Goal: Information Seeking & Learning: Learn about a topic

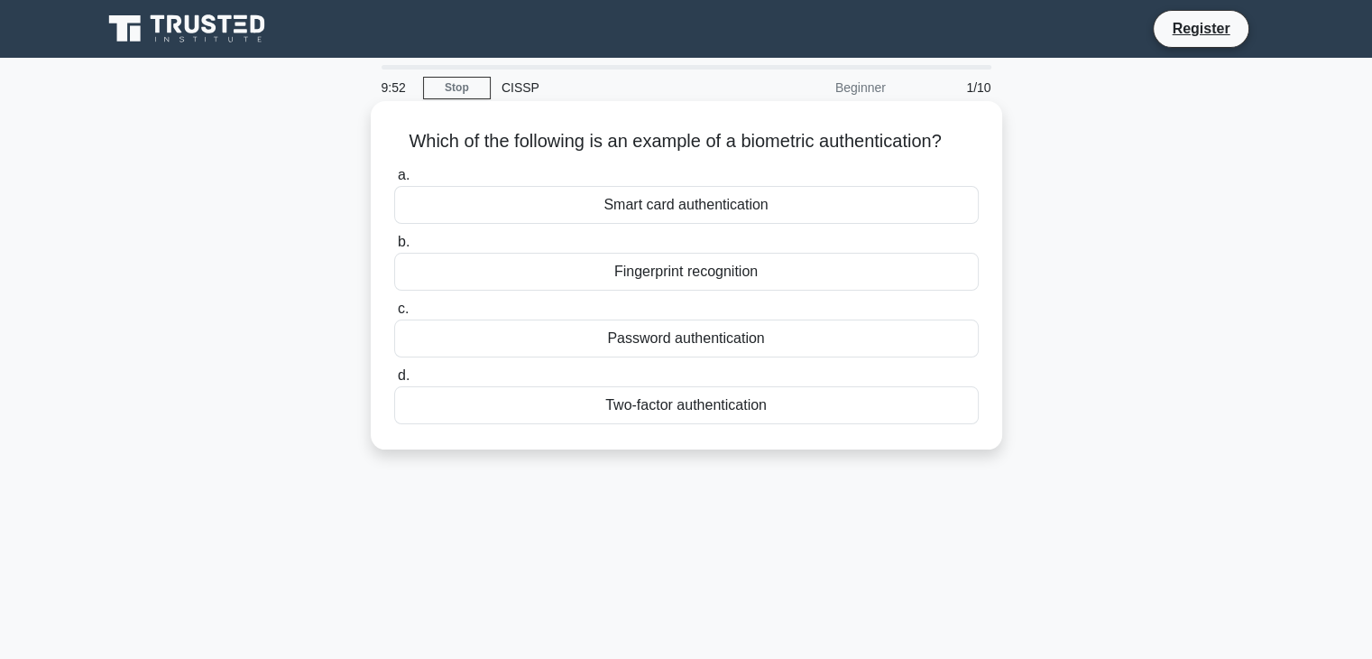
click at [721, 278] on div "Fingerprint recognition" at bounding box center [686, 272] width 585 height 38
click at [394, 248] on input "b. Fingerprint recognition" at bounding box center [394, 242] width 0 height 12
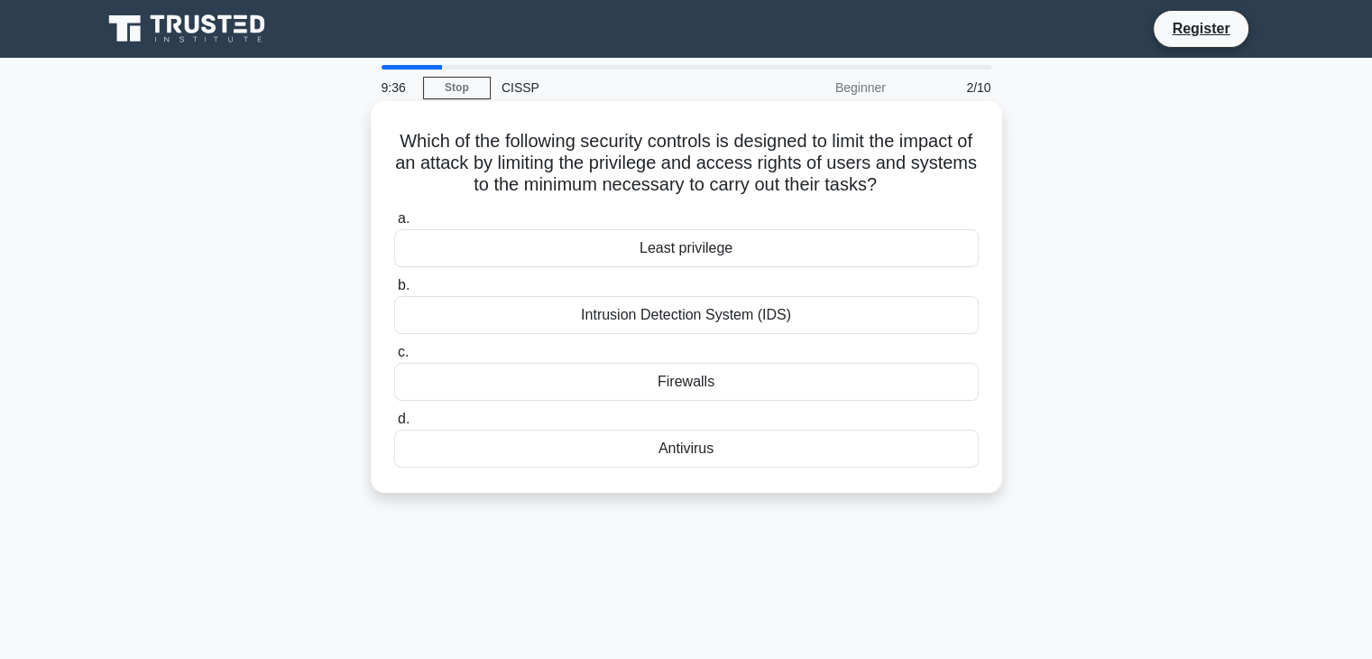
click at [675, 253] on div "Least privilege" at bounding box center [686, 248] width 585 height 38
click at [394, 225] on input "a. Least privilege" at bounding box center [394, 219] width 0 height 12
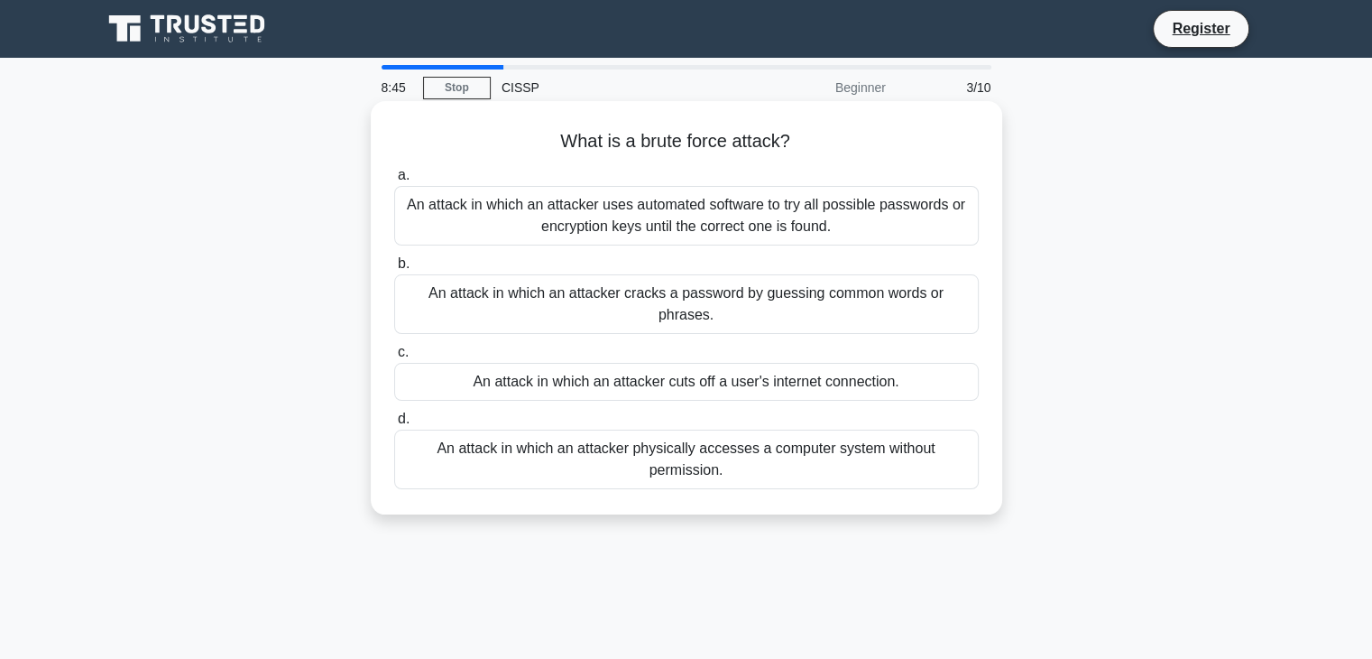
click at [873, 219] on div "An attack in which an attacker uses automated software to try all possible pass…" at bounding box center [686, 216] width 585 height 60
click at [394, 181] on input "a. An attack in which an attacker uses automated software to try all possible p…" at bounding box center [394, 176] width 0 height 12
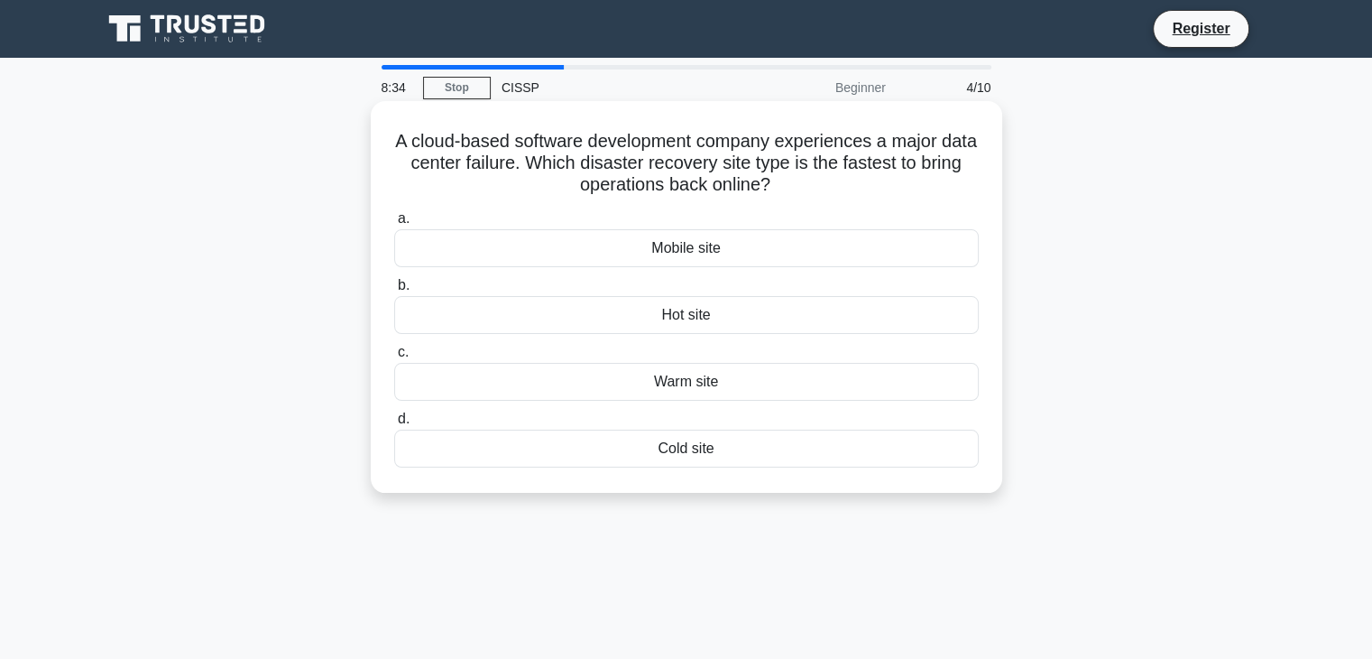
click at [807, 380] on div "Warm site" at bounding box center [686, 382] width 585 height 38
click at [394, 358] on input "c. Warm site" at bounding box center [394, 352] width 0 height 12
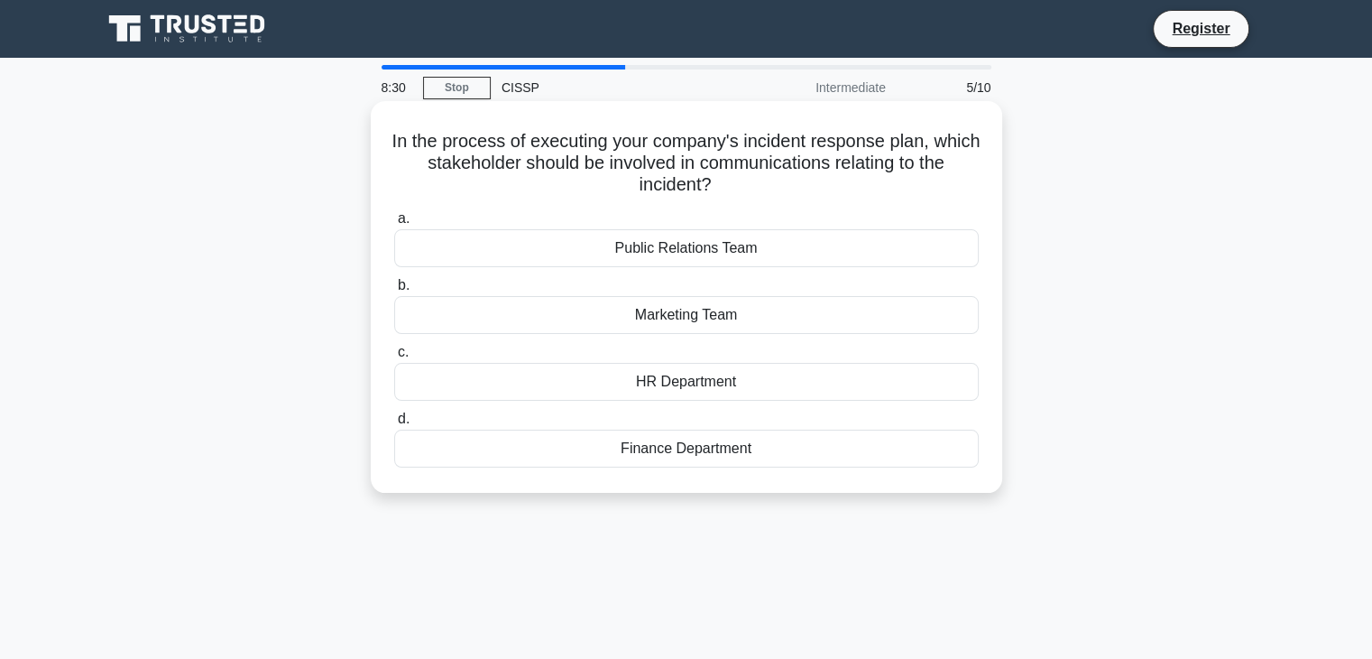
click at [789, 328] on div "Marketing Team" at bounding box center [686, 315] width 585 height 38
click at [394, 291] on input "b. Marketing Team" at bounding box center [394, 286] width 0 height 12
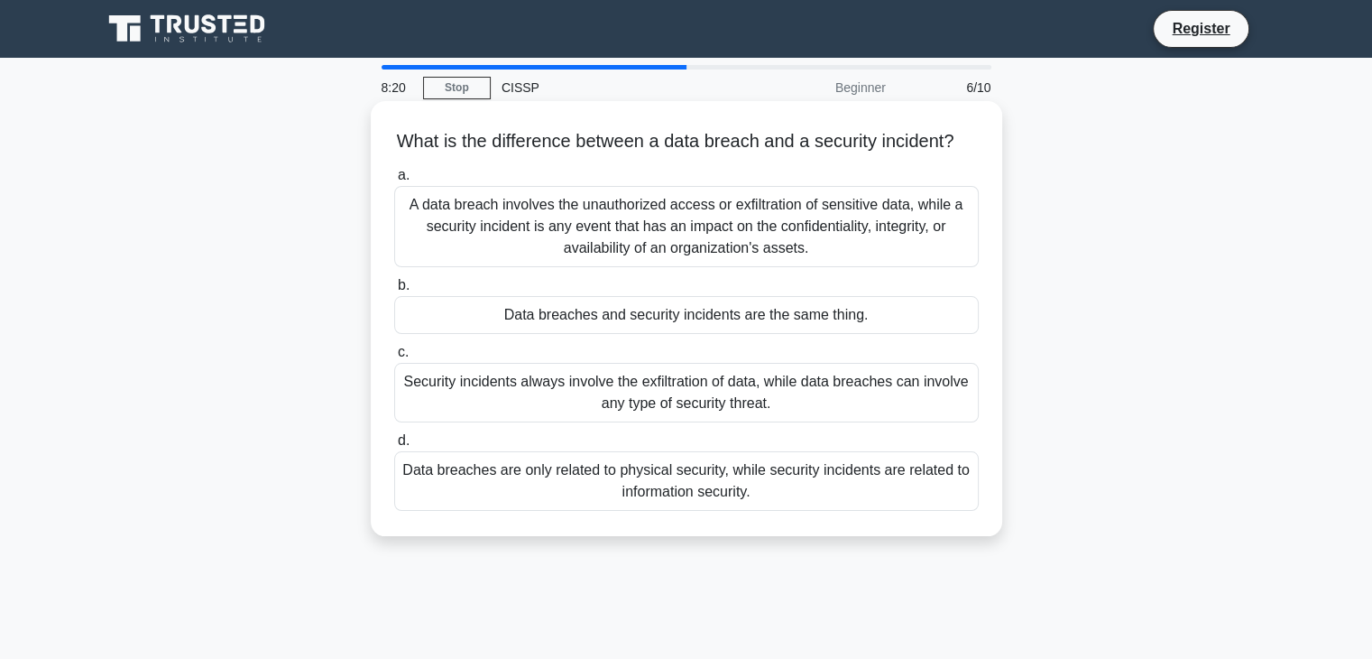
click at [798, 334] on div "Data breaches and security incidents are the same thing." at bounding box center [686, 315] width 585 height 38
click at [394, 291] on input "b. Data breaches and security incidents are the same thing." at bounding box center [394, 286] width 0 height 12
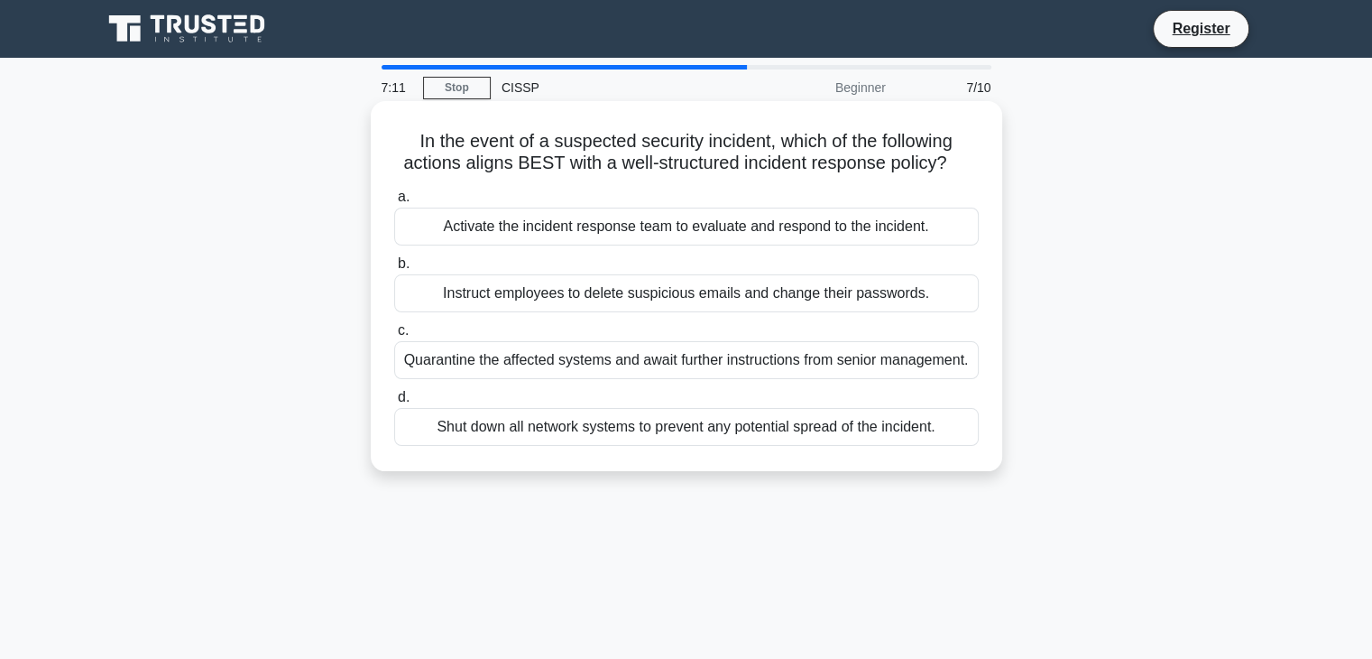
click at [660, 214] on div "Activate the incident response team to evaluate and respond to the incident." at bounding box center [686, 227] width 585 height 38
click at [394, 203] on input "a. Activate the incident response team to evaluate and respond to the incident." at bounding box center [394, 197] width 0 height 12
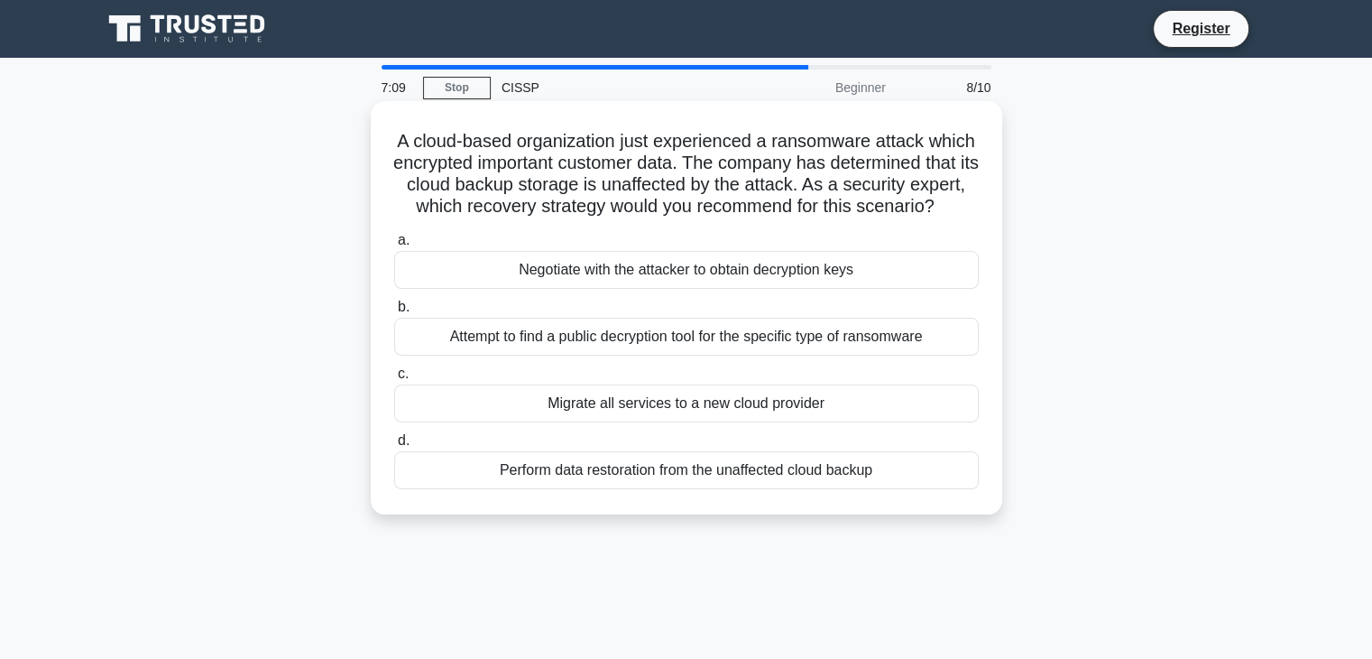
click at [693, 422] on div "Migrate all services to a new cloud provider" at bounding box center [686, 403] width 585 height 38
click at [394, 380] on input "c. Migrate all services to a new cloud provider" at bounding box center [394, 374] width 0 height 12
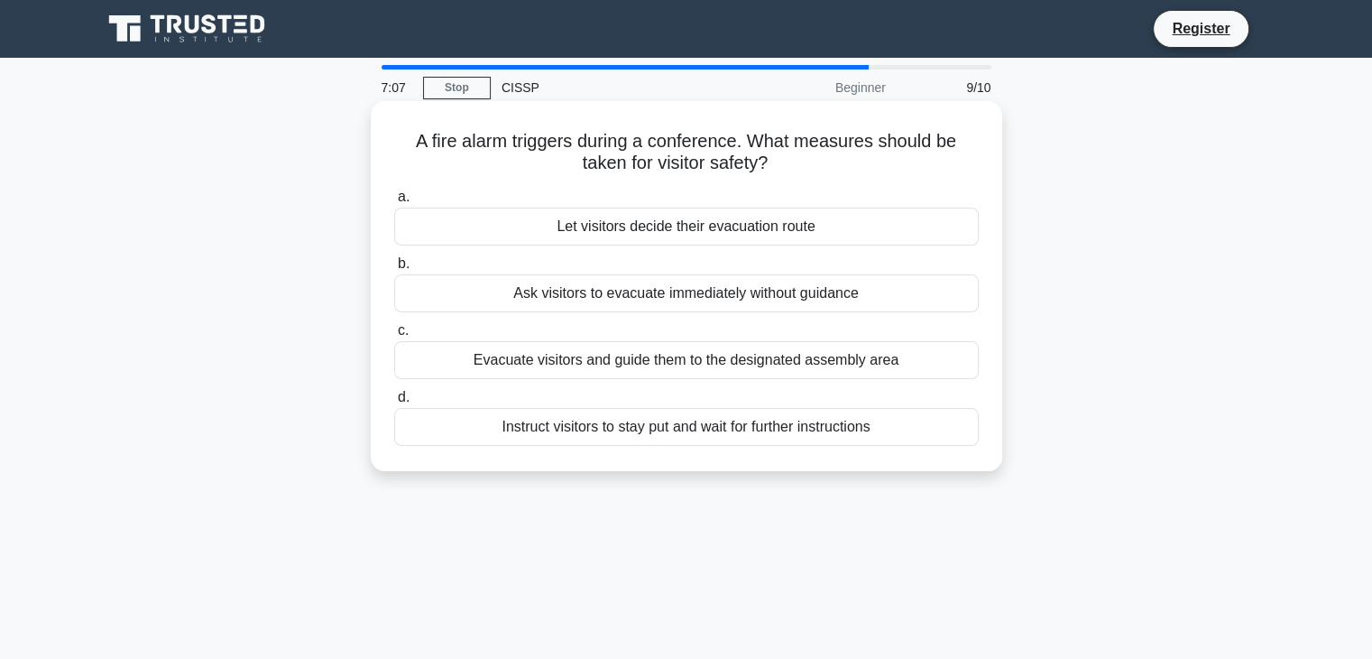
click at [753, 355] on div "Evacuate visitors and guide them to the designated assembly area" at bounding box center [686, 360] width 585 height 38
click at [394, 337] on input "c. Evacuate visitors and guide them to the designated assembly area" at bounding box center [394, 331] width 0 height 12
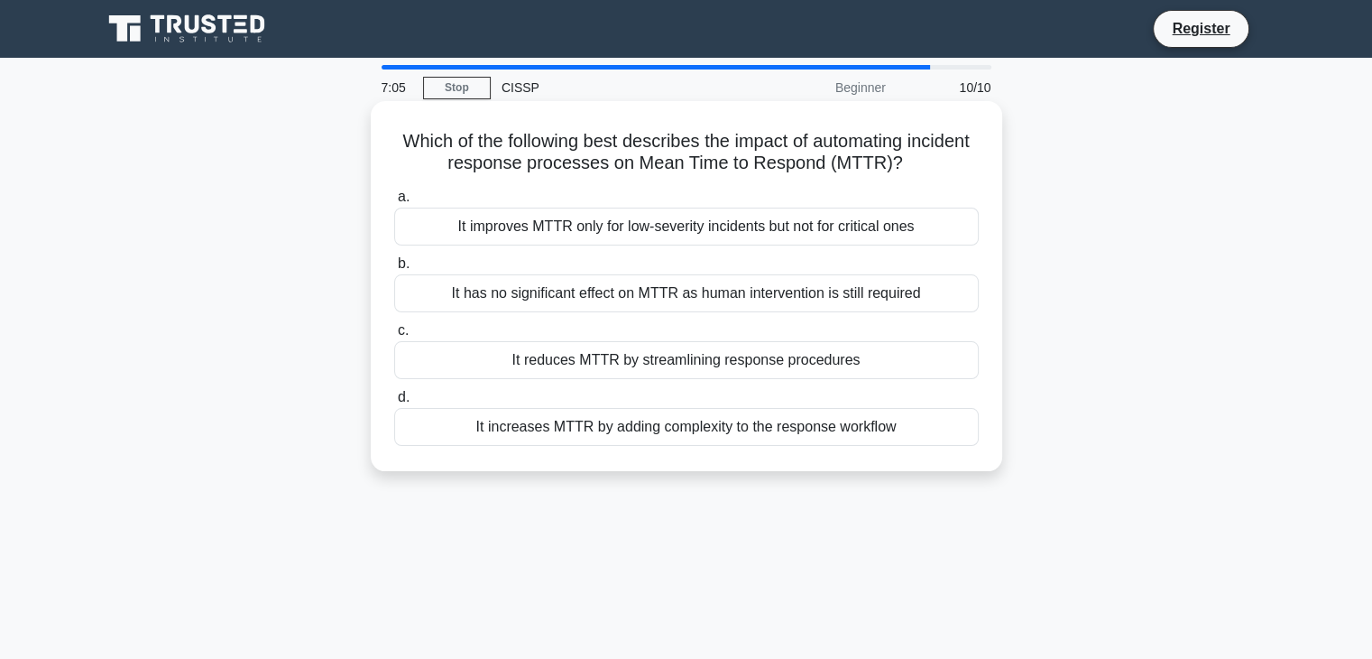
click at [738, 365] on div "It reduces MTTR by streamlining response procedures" at bounding box center [686, 360] width 585 height 38
click at [394, 337] on input "c. It reduces MTTR by streamlining response procedures" at bounding box center [394, 331] width 0 height 12
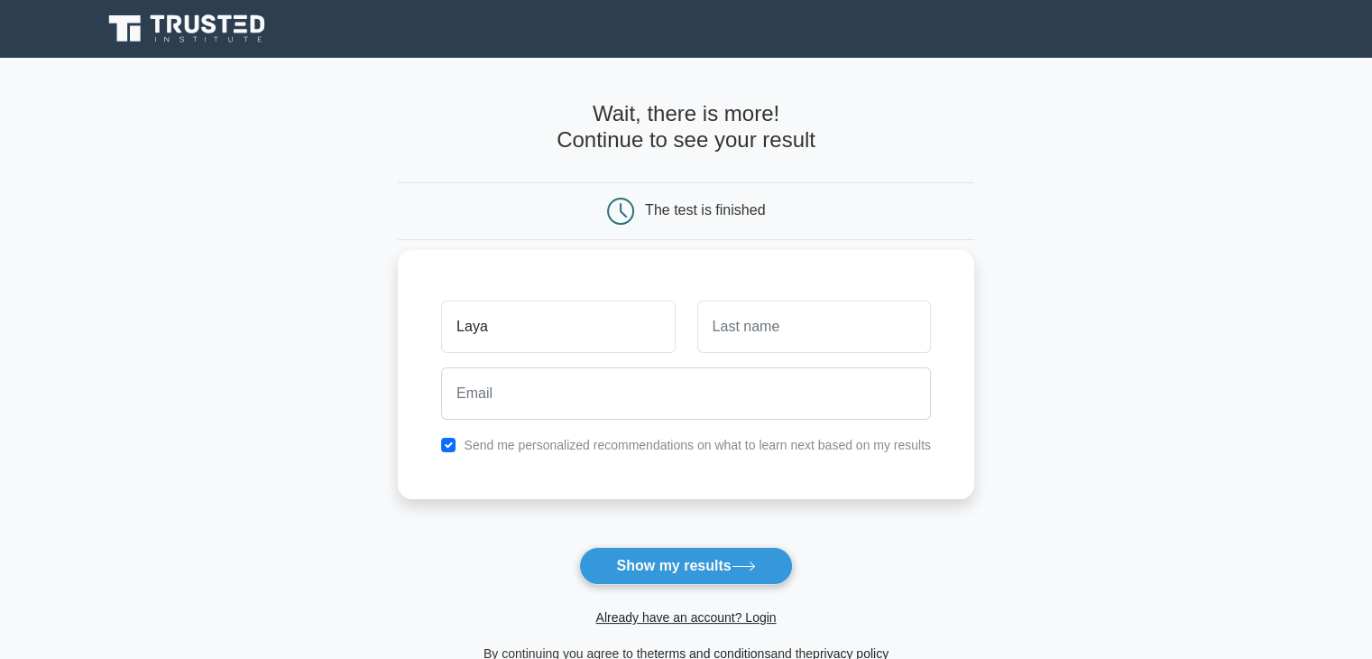
type input "Laya"
click at [738, 334] on input "text" at bounding box center [814, 326] width 234 height 52
type input "L"
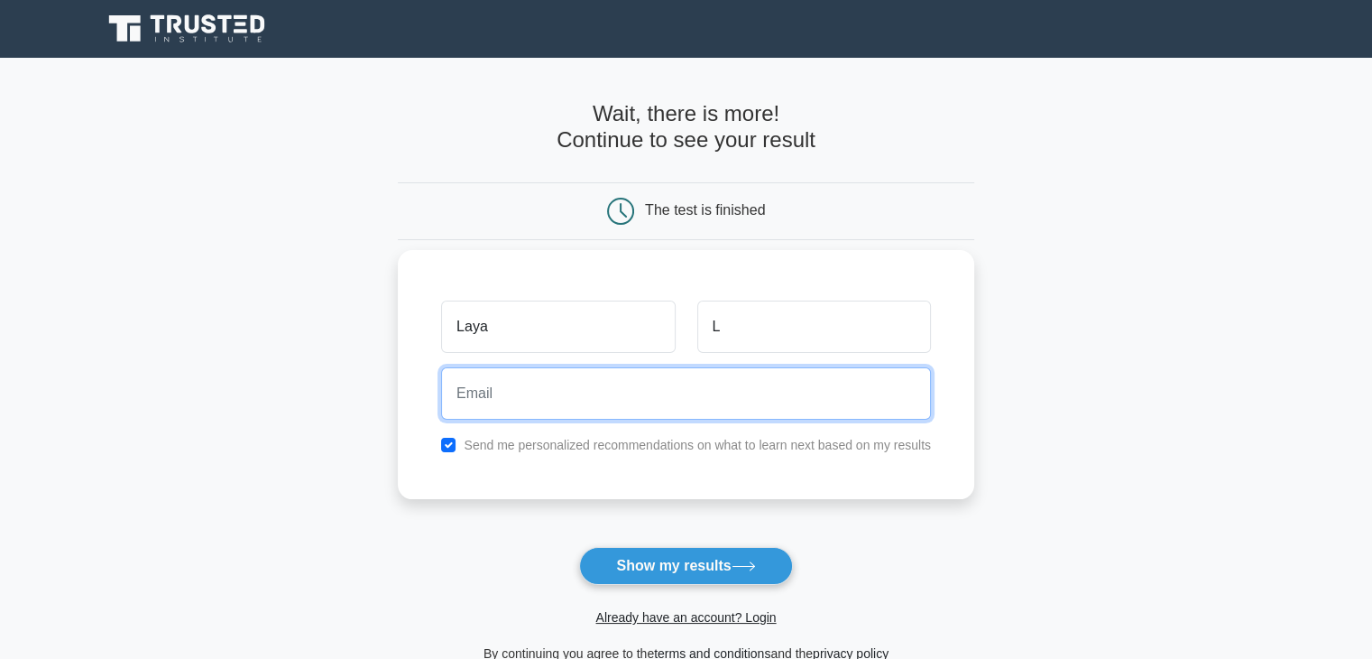
click at [650, 397] on input "email" at bounding box center [686, 393] width 490 height 52
click at [581, 392] on input "laya17444@outlook.com" at bounding box center [686, 393] width 490 height 52
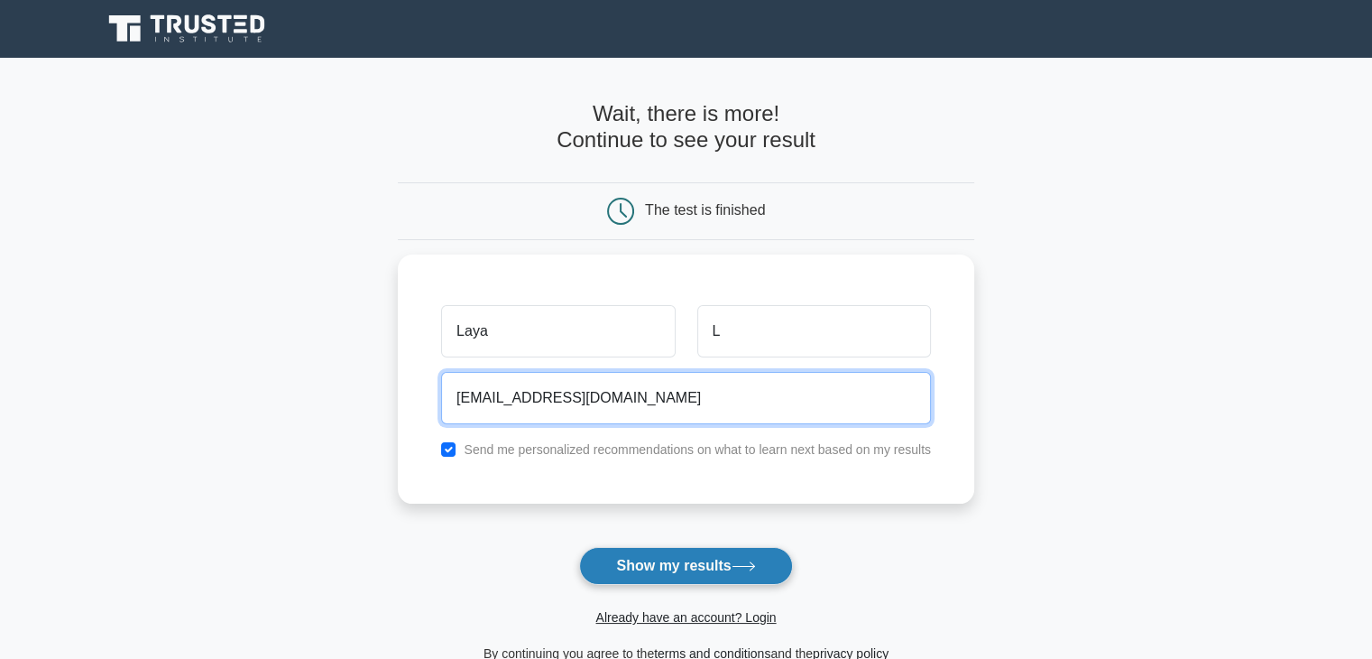
type input "laya17444@gmail.com"
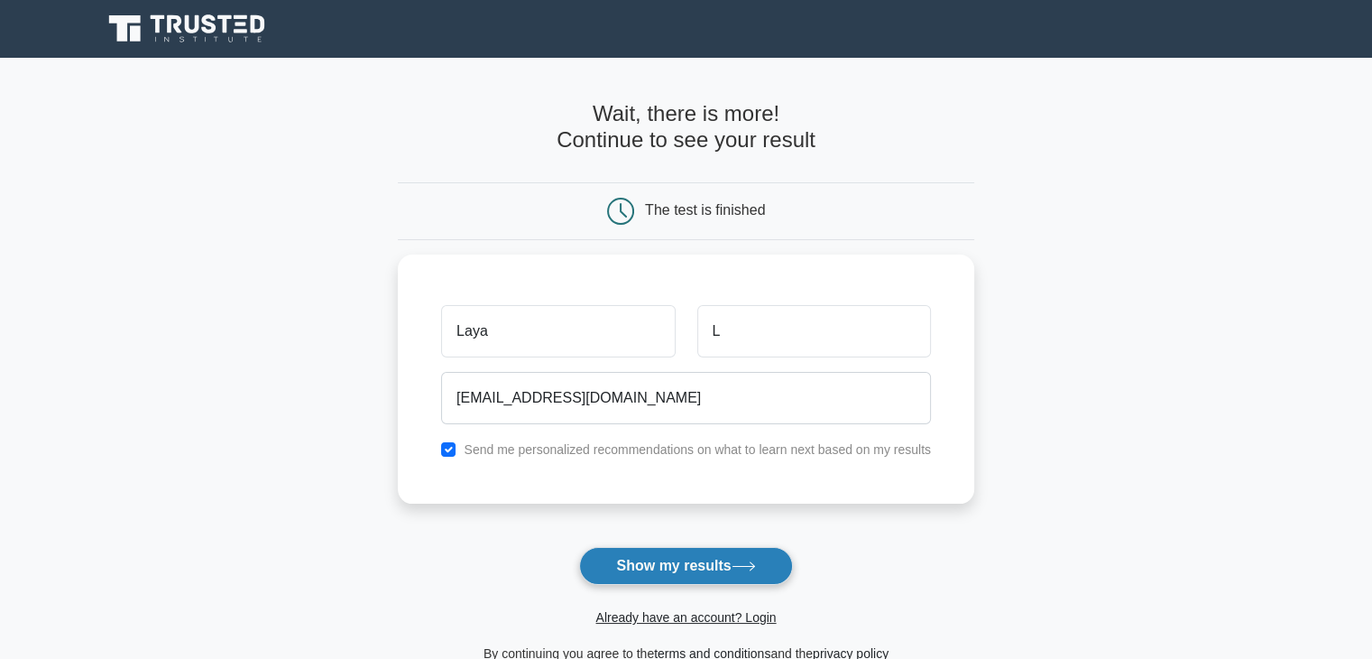
click at [617, 569] on button "Show my results" at bounding box center [685, 566] width 213 height 38
